Goal: Task Accomplishment & Management: Use online tool/utility

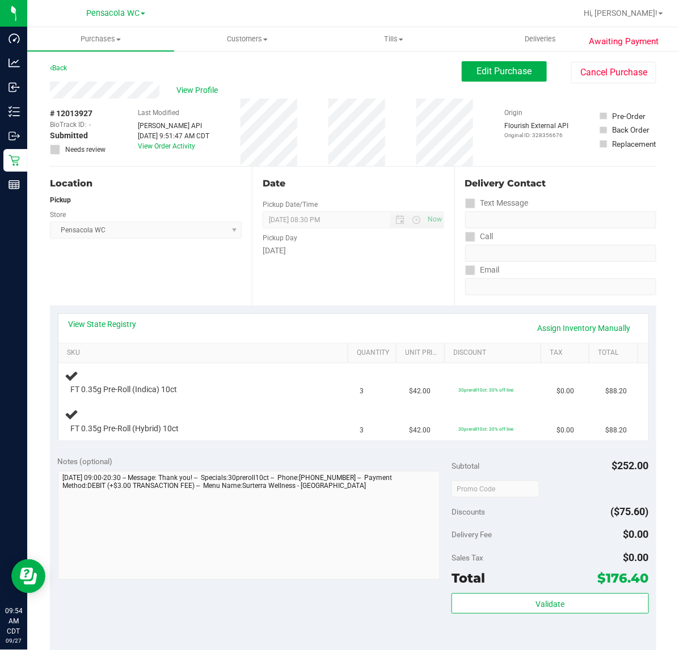
click at [112, 329] on link "View State Registry" at bounding box center [103, 324] width 68 height 11
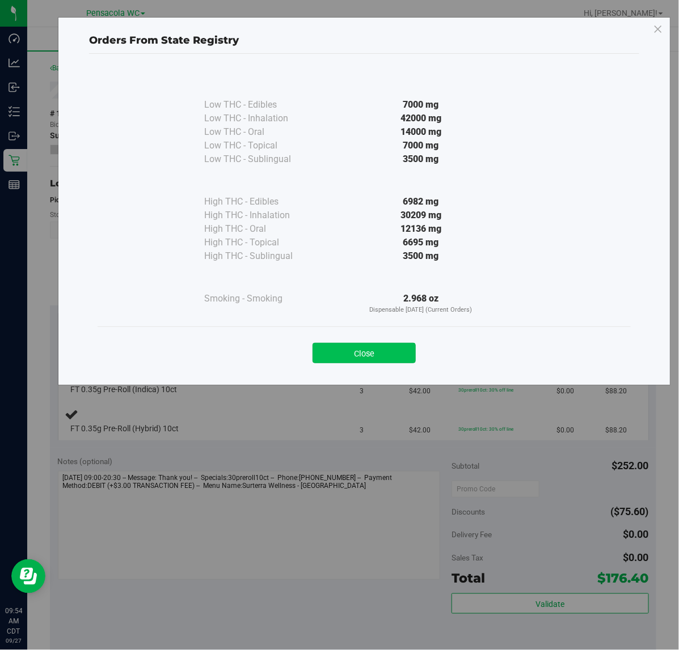
click at [401, 349] on button "Close" at bounding box center [363, 353] width 103 height 20
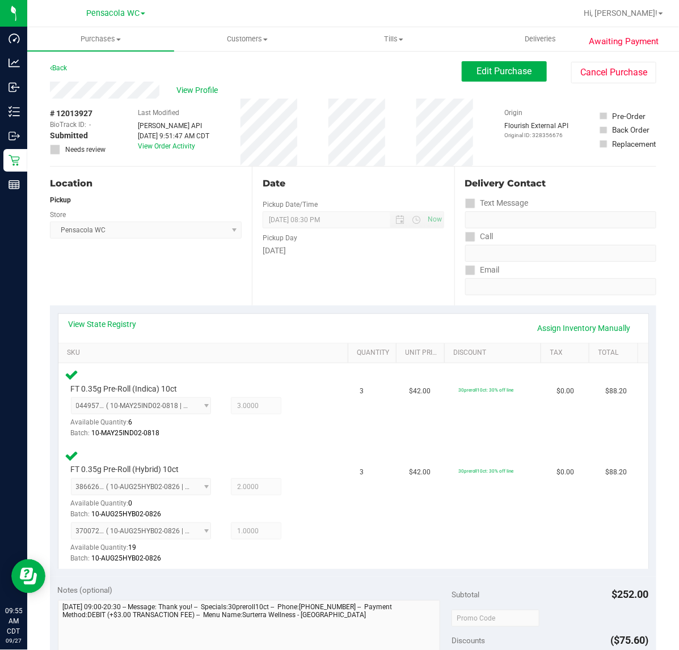
scroll to position [222, 0]
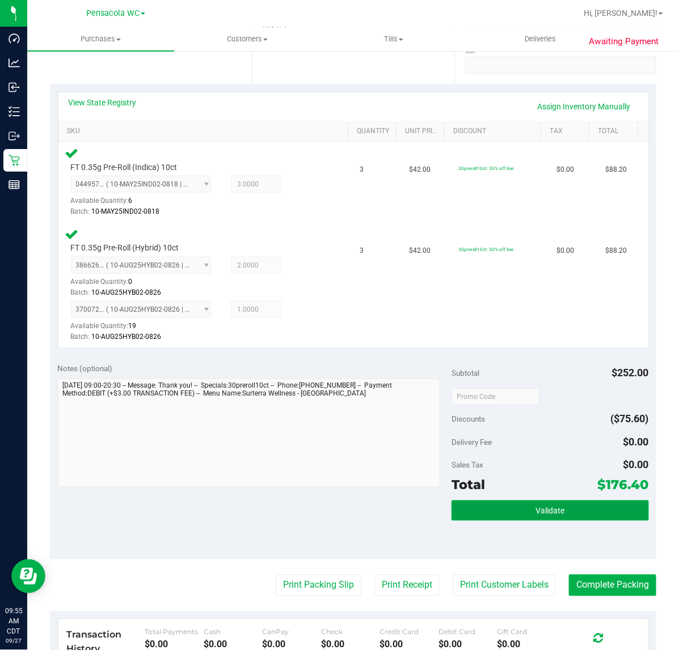
click at [542, 512] on span "Validate" at bounding box center [549, 511] width 29 height 9
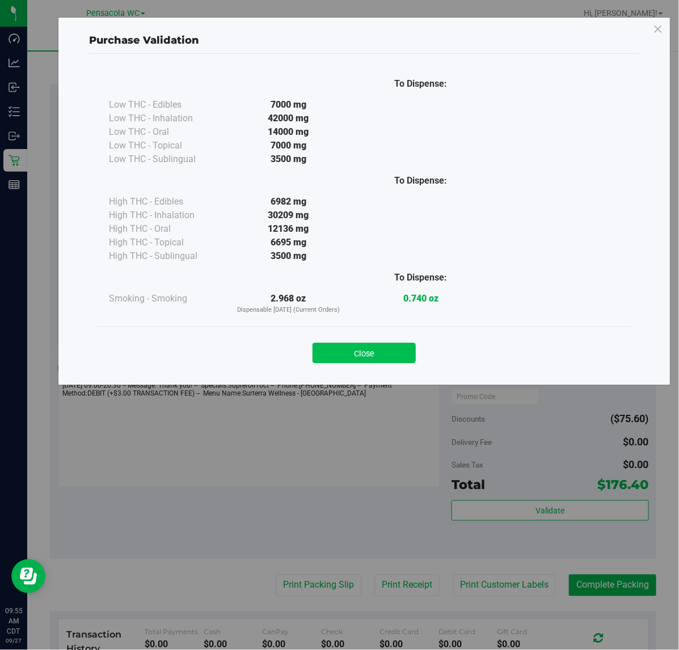
click at [390, 348] on button "Close" at bounding box center [363, 353] width 103 height 20
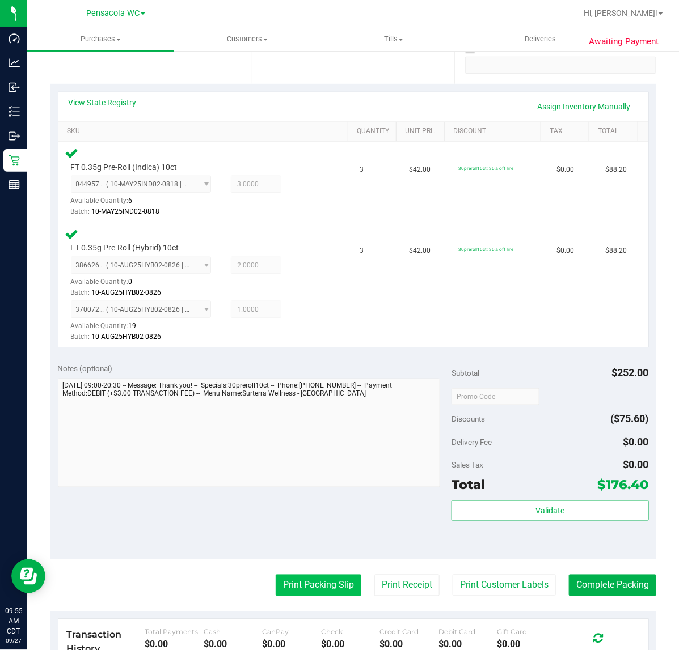
click at [324, 590] on button "Print Packing Slip" at bounding box center [319, 586] width 86 height 22
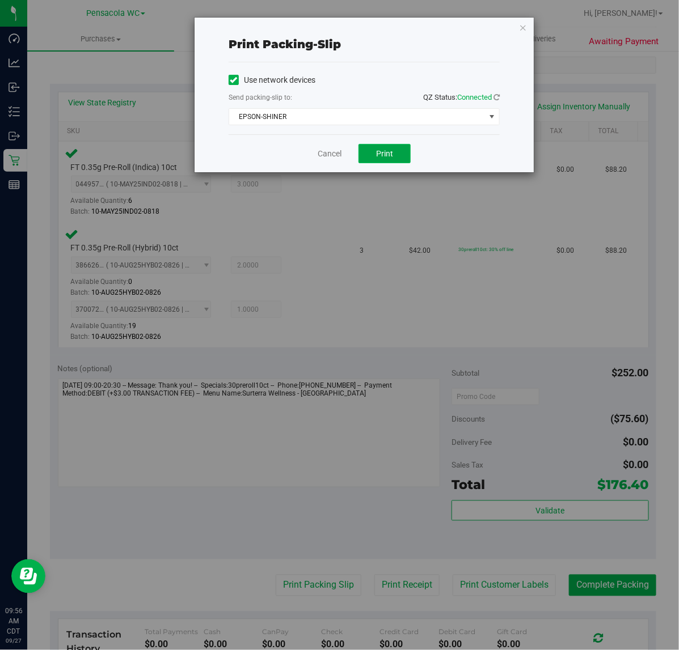
click at [390, 155] on span "Print" at bounding box center [384, 153] width 17 height 9
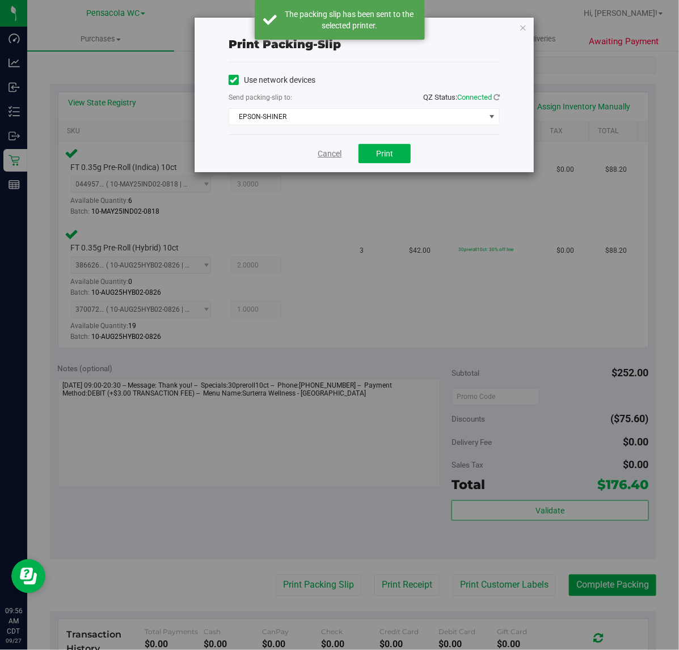
click at [325, 158] on link "Cancel" at bounding box center [330, 154] width 24 height 12
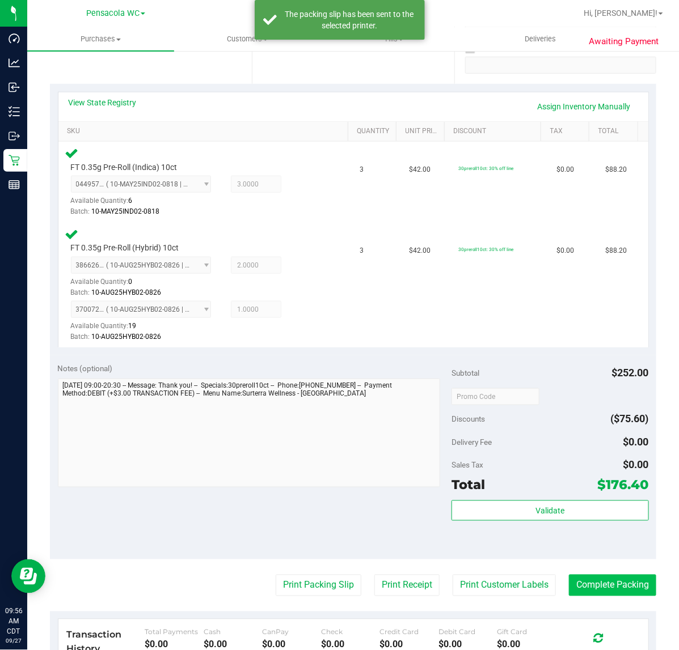
click at [614, 587] on button "Complete Packing" at bounding box center [612, 586] width 87 height 22
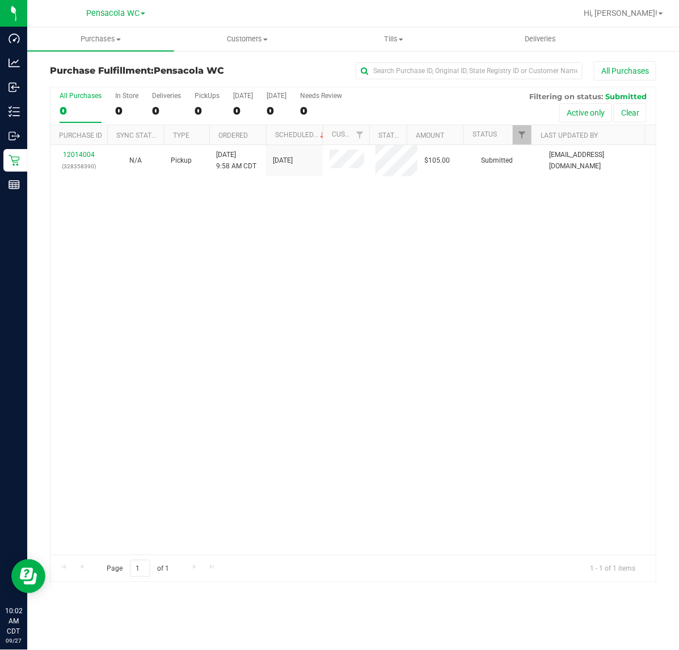
click at [186, 267] on div "12014004 (328358390) N/A Pickup [DATE] 9:58 AM CDT 9/27/2025 $105.00 Submitted …" at bounding box center [352, 350] width 605 height 410
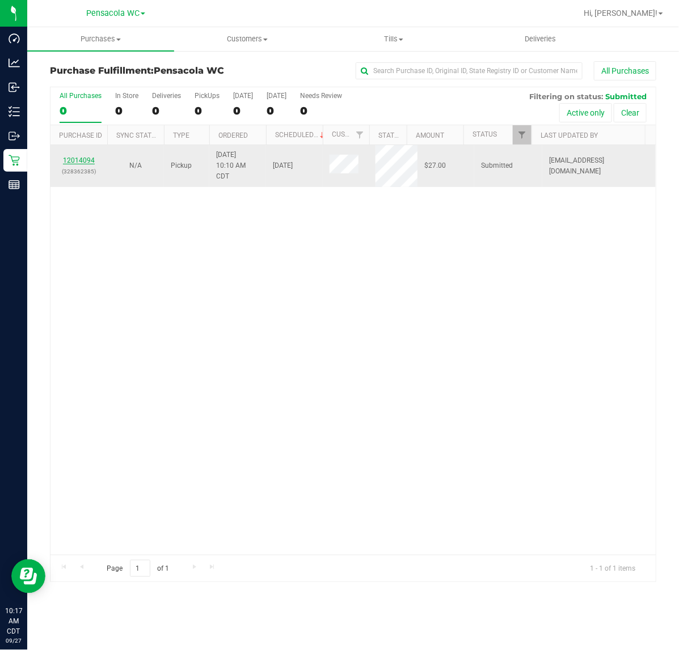
click at [79, 159] on link "12014094" at bounding box center [79, 161] width 32 height 8
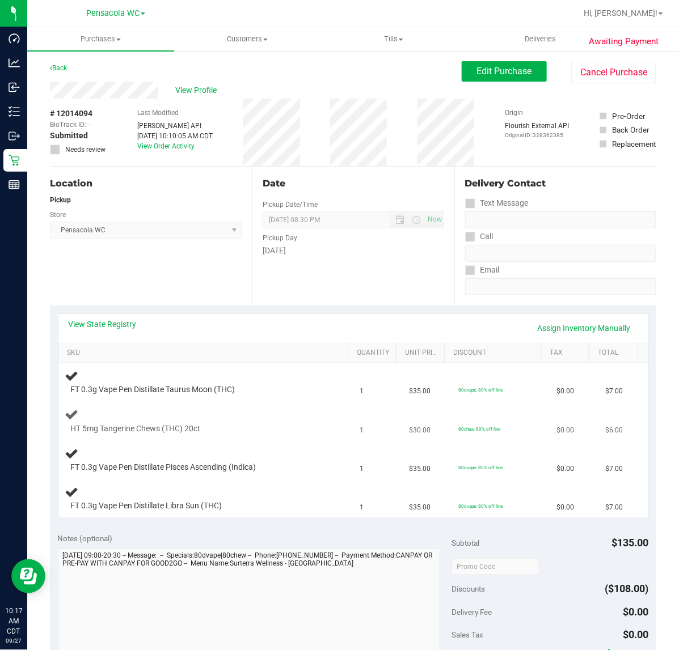
click at [263, 424] on div "HT 5mg Tangerine Chews (THC) 20ct" at bounding box center [194, 429] width 259 height 11
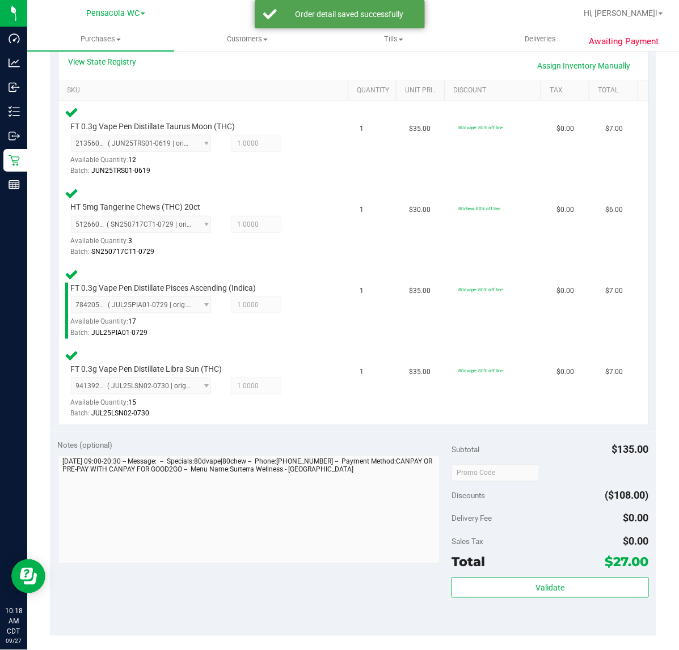
scroll to position [264, 0]
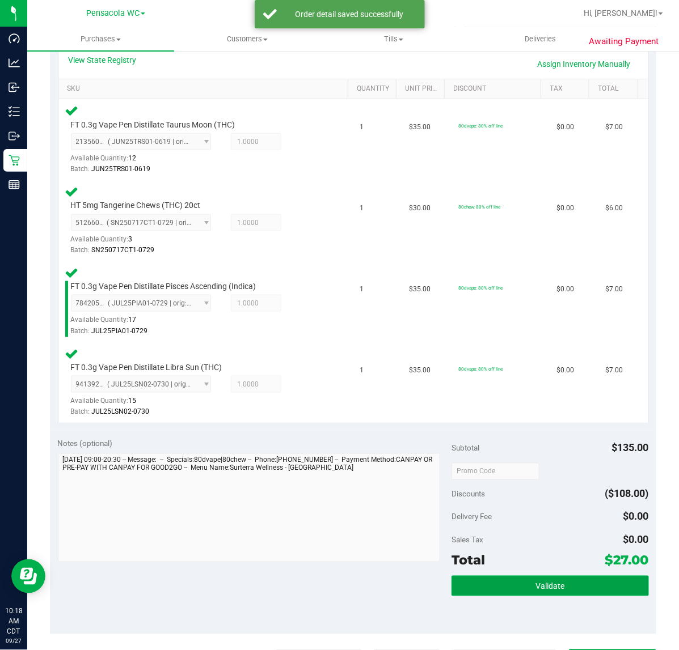
click at [555, 582] on span "Validate" at bounding box center [549, 586] width 29 height 9
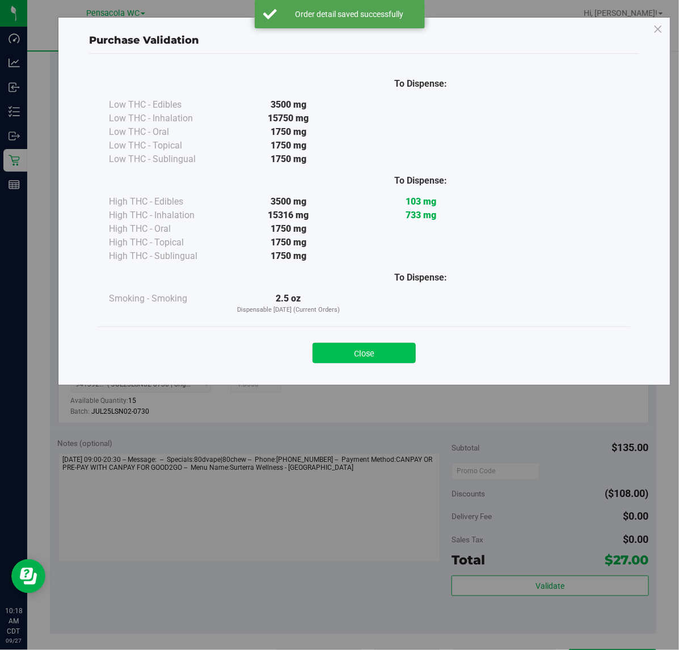
click at [377, 353] on button "Close" at bounding box center [363, 353] width 103 height 20
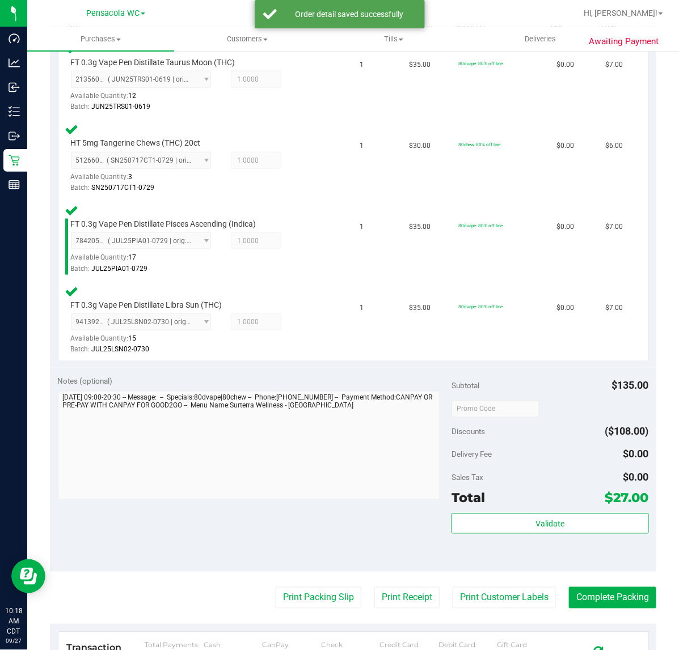
scroll to position [335, 0]
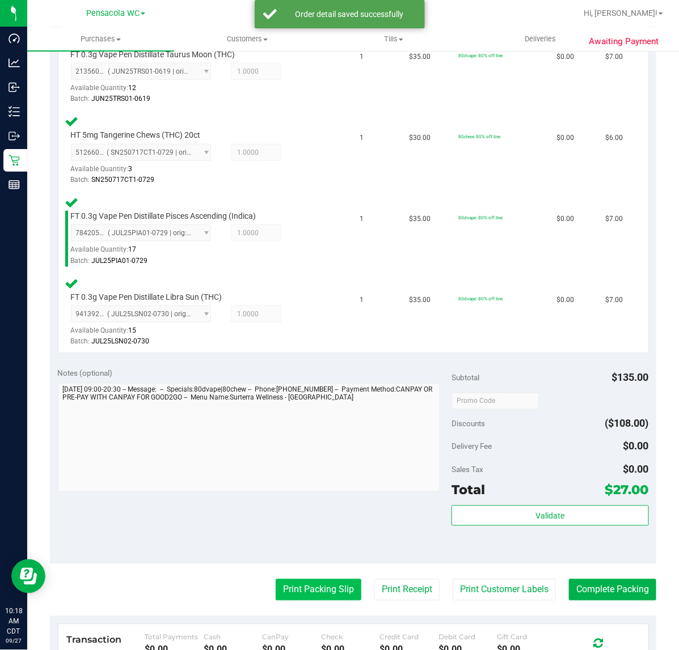
click at [338, 594] on button "Print Packing Slip" at bounding box center [319, 591] width 86 height 22
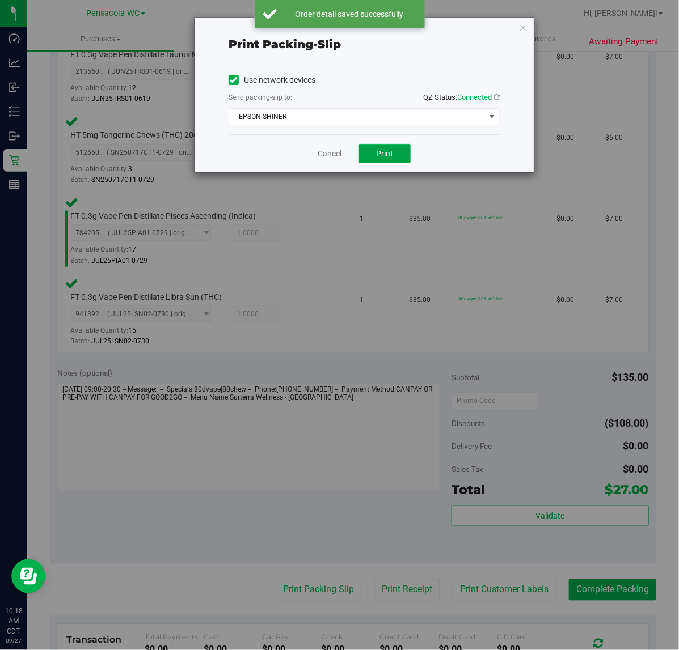
click at [388, 155] on span "Print" at bounding box center [384, 153] width 17 height 9
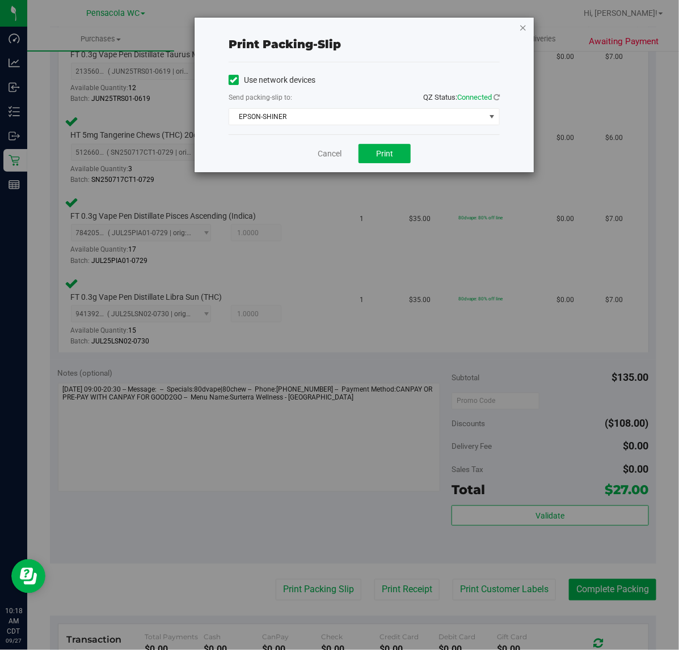
click at [523, 29] on icon "button" at bounding box center [523, 27] width 8 height 14
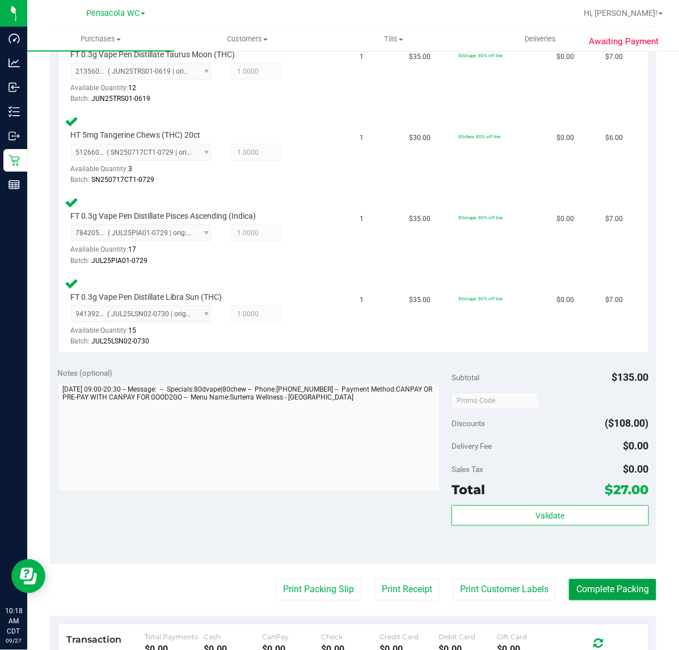
click at [597, 582] on button "Complete Packing" at bounding box center [612, 591] width 87 height 22
